Goal: Ask a question

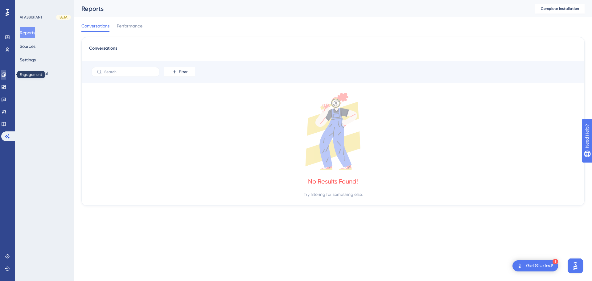
click at [6, 76] on icon at bounding box center [3, 74] width 5 height 5
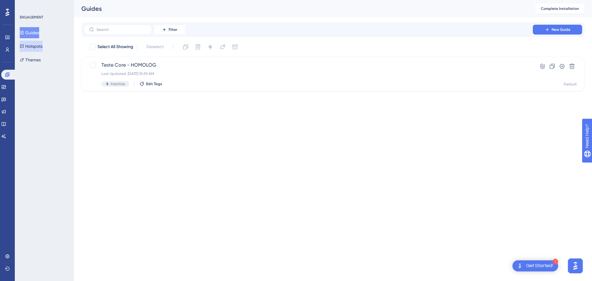
click at [37, 48] on button "Hotspots" at bounding box center [31, 46] width 23 height 11
click at [39, 61] on button "Themes" at bounding box center [30, 59] width 21 height 11
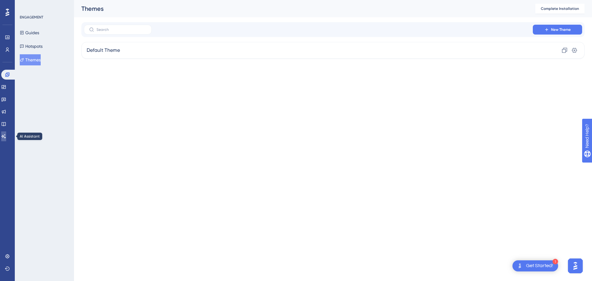
click at [6, 139] on link at bounding box center [3, 136] width 5 height 10
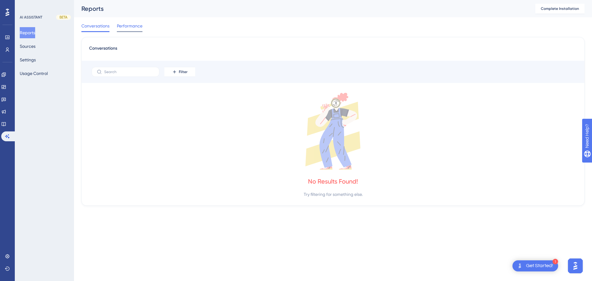
click at [133, 23] on span "Performance" at bounding box center [130, 25] width 26 height 7
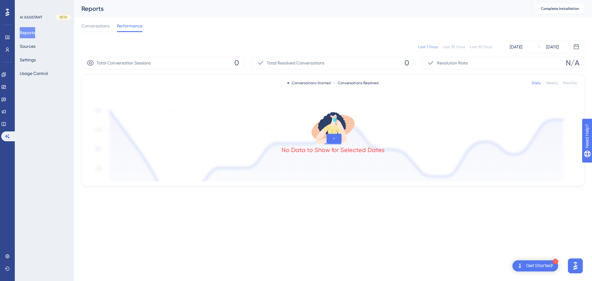
click at [30, 32] on button "Reports" at bounding box center [27, 32] width 15 height 11
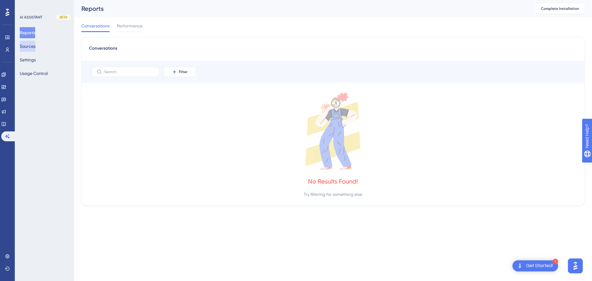
click at [35, 46] on button "Sources" at bounding box center [28, 46] width 16 height 11
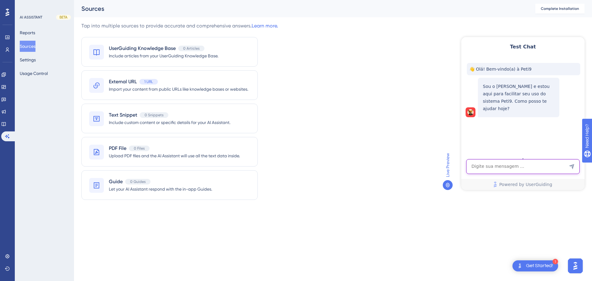
click at [530, 166] on textarea "AI Assistant Text Input" at bounding box center [522, 166] width 113 height 15
type textarea "Como cadastrar um serviço?"
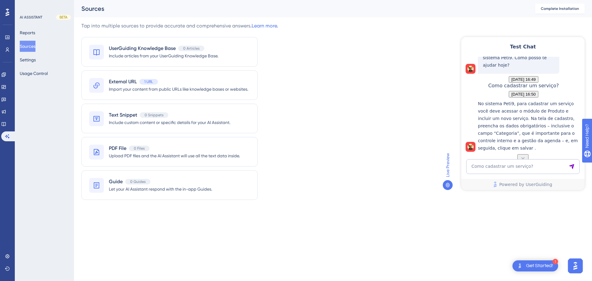
scroll to position [72, 0]
